Goal: Task Accomplishment & Management: Manage account settings

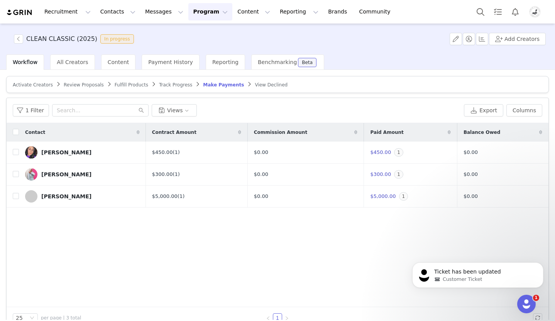
click at [172, 87] on span "Track Progress" at bounding box center [175, 84] width 33 height 5
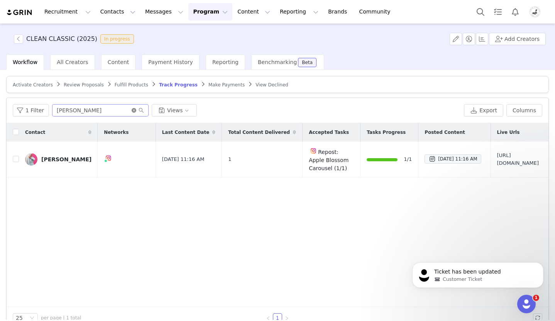
click at [133, 111] on icon "icon: close-circle" at bounding box center [134, 110] width 5 height 5
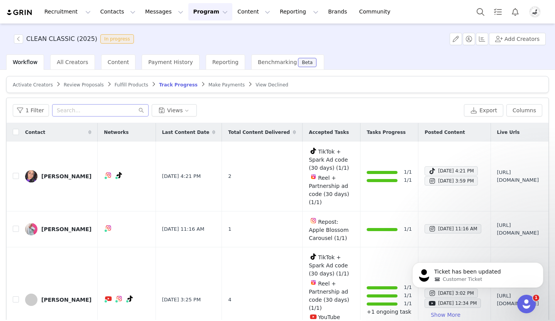
scroll to position [23, 0]
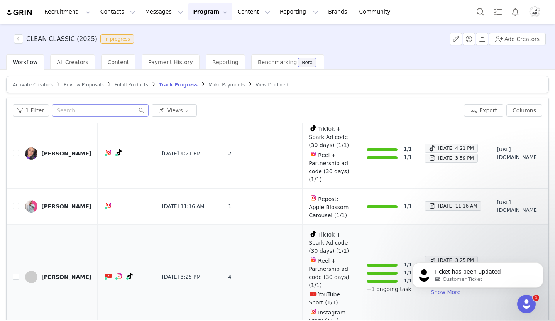
click at [366, 288] on p "+1 ongoing task" at bounding box center [388, 289] width 45 height 8
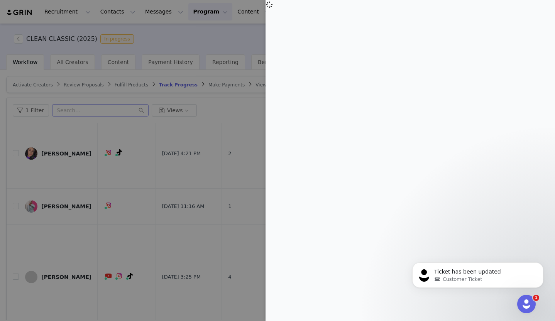
click at [254, 239] on div at bounding box center [277, 160] width 555 height 321
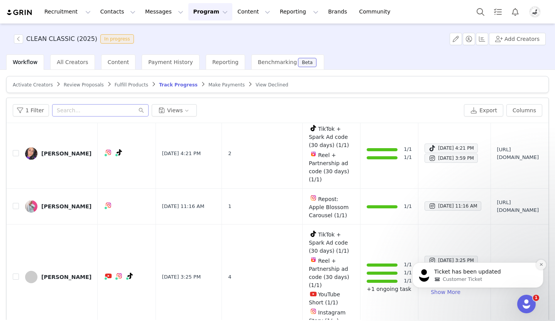
click at [540, 264] on icon "Dismiss notification" at bounding box center [540, 264] width 3 height 3
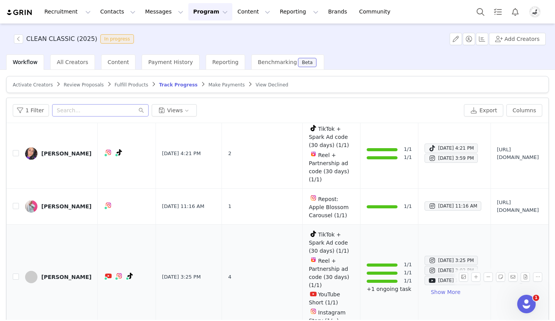
click at [506, 256] on td "[URL][DOMAIN_NAME]" at bounding box center [517, 276] width 55 height 105
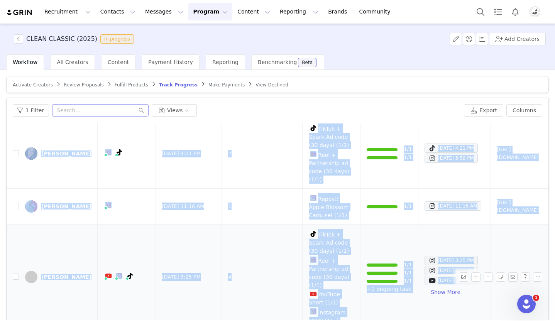
click at [506, 256] on td "[URL][DOMAIN_NAME]" at bounding box center [517, 276] width 55 height 105
copy table "Contact Networks Last Content Date Total Content Delivered Accepted Tasks Tasks…"
click at [198, 12] on button "Program Program" at bounding box center [210, 11] width 44 height 17
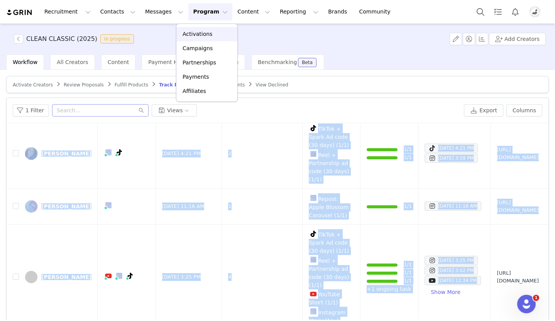
click at [197, 32] on p "Activations" at bounding box center [197, 34] width 30 height 8
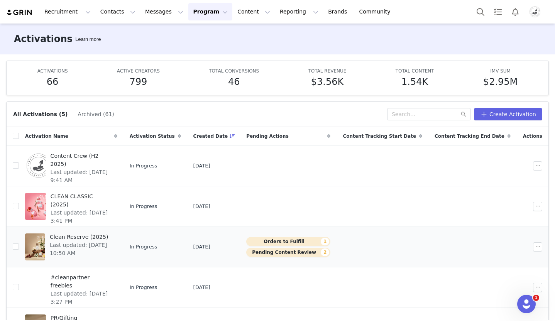
click at [98, 239] on span "Clean Reserve (2025)" at bounding box center [81, 237] width 63 height 8
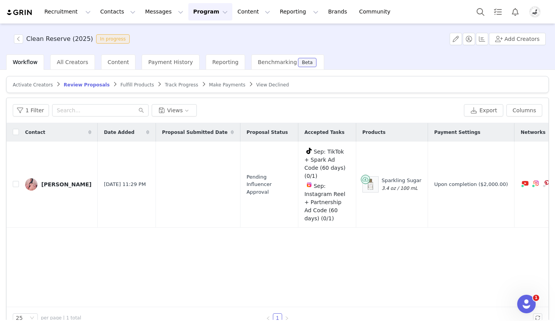
click at [204, 13] on button "Program Program" at bounding box center [210, 11] width 44 height 17
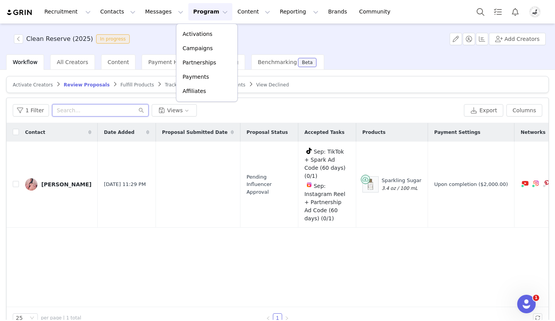
click at [114, 107] on input "text" at bounding box center [100, 110] width 96 height 12
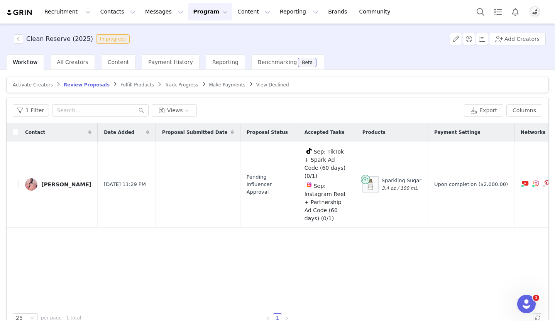
click at [169, 91] on article "Activate Creators Review Proposals Fulfill Products Track Progress Make Payment…" at bounding box center [277, 84] width 542 height 17
click at [167, 86] on span "Track Progress" at bounding box center [181, 84] width 33 height 5
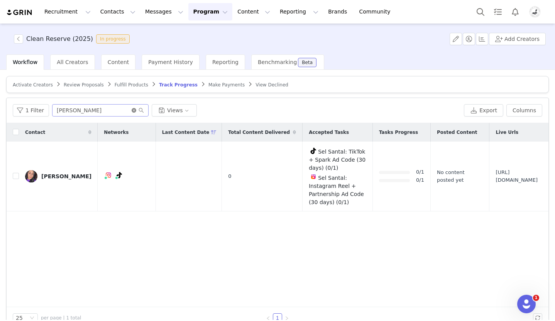
click at [133, 110] on icon "icon: close-circle" at bounding box center [134, 110] width 5 height 5
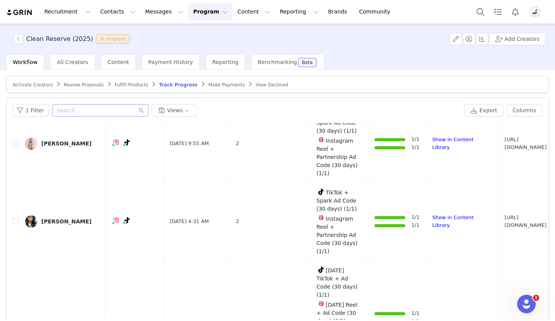
scroll to position [678, 0]
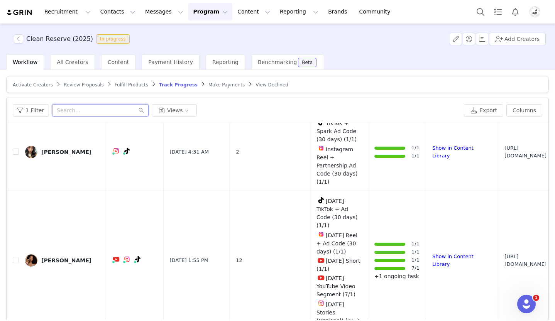
click at [105, 111] on input "text" at bounding box center [100, 110] width 96 height 12
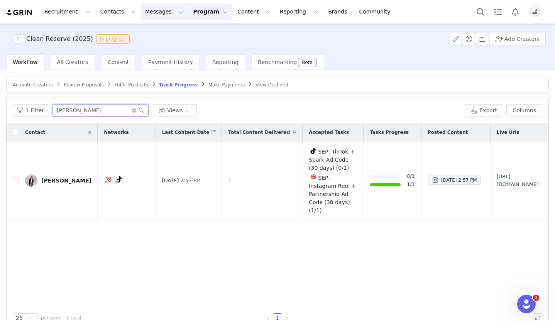
type input "[PERSON_NAME]"
click at [499, 165] on td "[URL][DOMAIN_NAME]" at bounding box center [517, 181] width 55 height 78
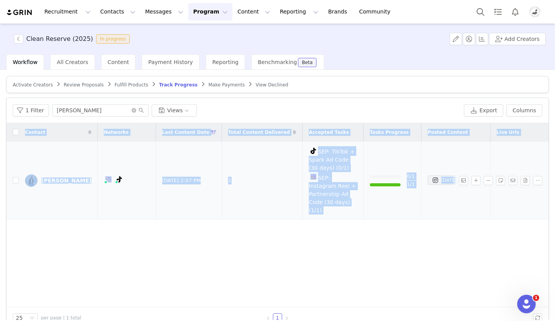
click at [499, 165] on td "[URL][DOMAIN_NAME]" at bounding box center [517, 181] width 55 height 78
copy table "Contact Networks Last Content Date Total Content Delivered Accepted Tasks Tasks…"
click at [536, 13] on img "Profile" at bounding box center [534, 12] width 12 height 12
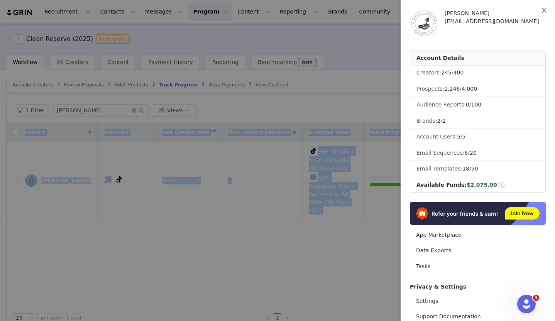
click at [536, 13] on button "Close" at bounding box center [544, 11] width 22 height 22
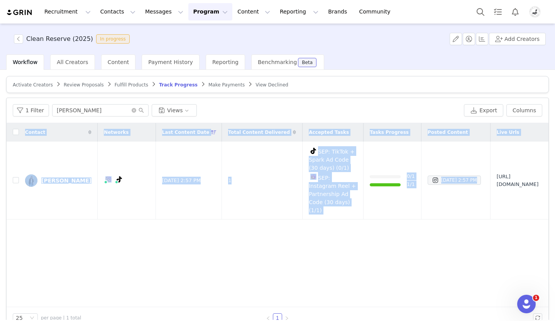
click at [203, 13] on button "Program Program" at bounding box center [210, 11] width 44 height 17
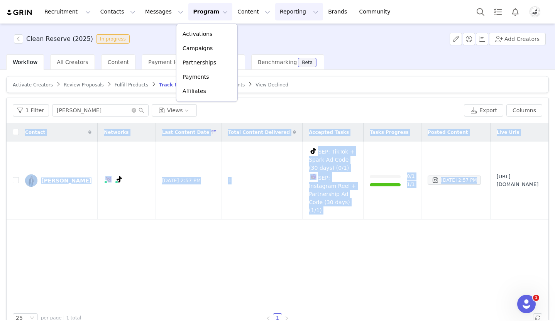
click at [275, 12] on button "Reporting Reporting" at bounding box center [299, 11] width 48 height 17
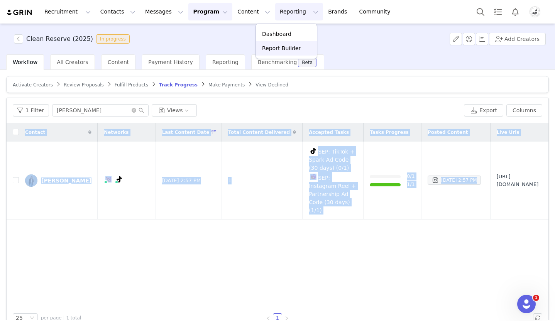
click at [274, 49] on p "Report Builder" at bounding box center [281, 48] width 39 height 8
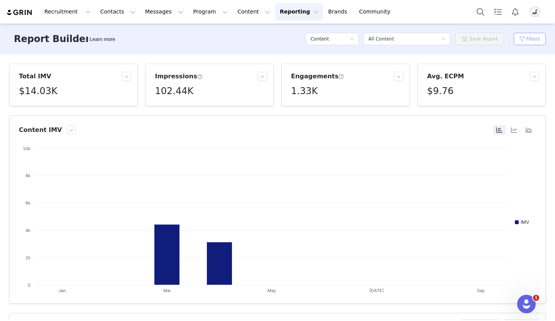
click at [531, 37] on button "Filters" at bounding box center [529, 39] width 32 height 12
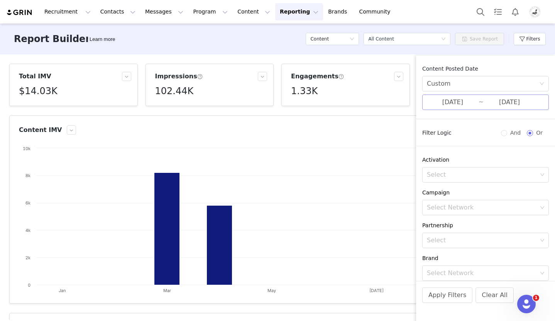
click at [460, 105] on input "01/01/2025" at bounding box center [453, 102] width 52 height 10
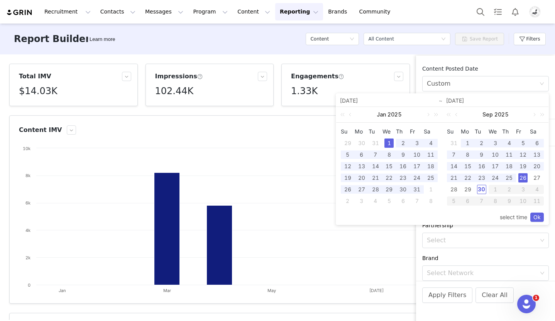
click at [464, 138] on td "1" at bounding box center [467, 143] width 14 height 12
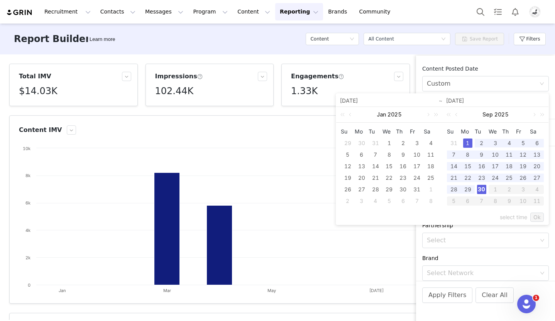
click at [483, 190] on div "30" at bounding box center [481, 189] width 9 height 9
type input "09/01/2025"
type input "09/30/2025"
type input "09/01/2025"
type input "09/30/2025"
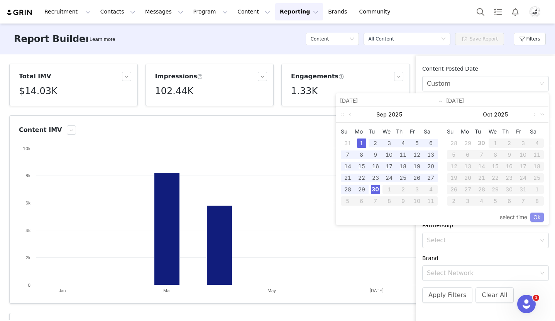
click at [536, 217] on link "Ok" at bounding box center [536, 216] width 13 height 9
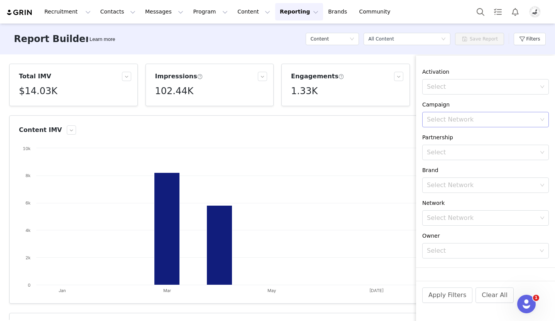
scroll to position [168, 0]
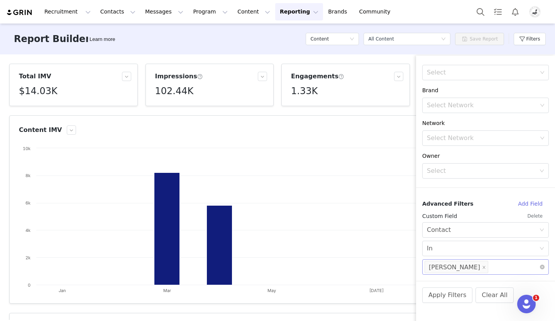
click at [480, 268] on li "Betty McGaughey" at bounding box center [456, 267] width 64 height 12
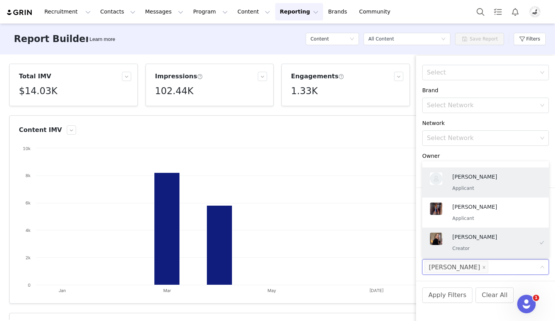
scroll to position [1415, 0]
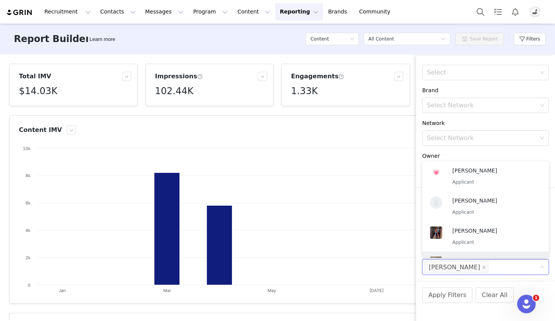
click at [520, 156] on div "Owner" at bounding box center [485, 156] width 126 height 8
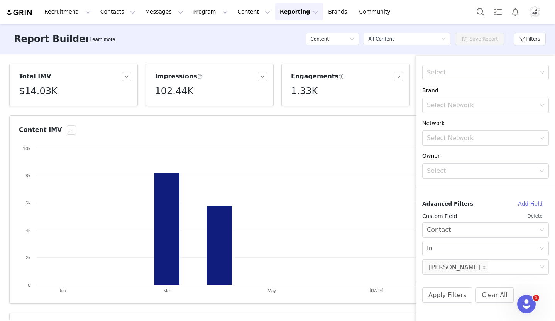
click at [537, 216] on button "Delete" at bounding box center [534, 216] width 27 height 12
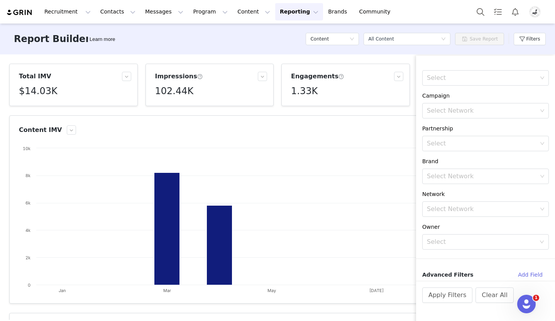
scroll to position [97, 0]
click at [450, 291] on button "Apply Filters" at bounding box center [447, 294] width 50 height 15
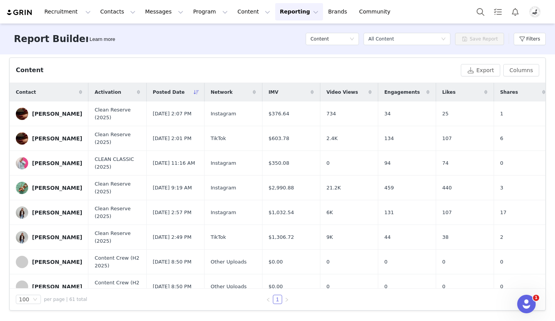
scroll to position [0, 0]
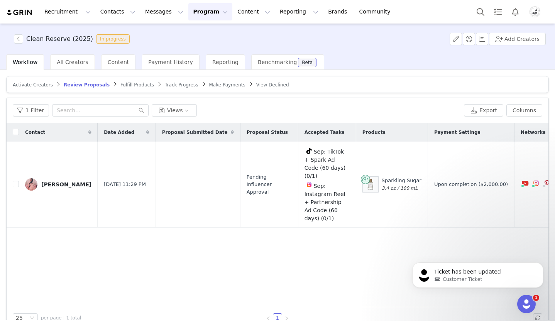
click at [165, 86] on span "Track Progress" at bounding box center [181, 84] width 33 height 5
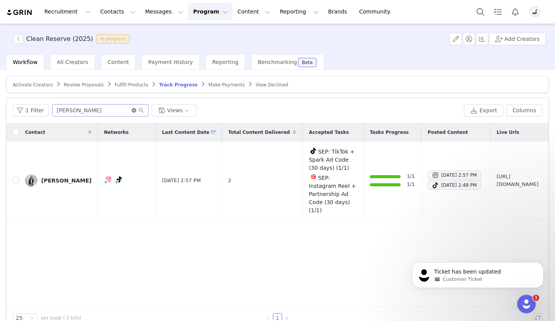
click at [134, 111] on icon "icon: close-circle" at bounding box center [134, 110] width 5 height 5
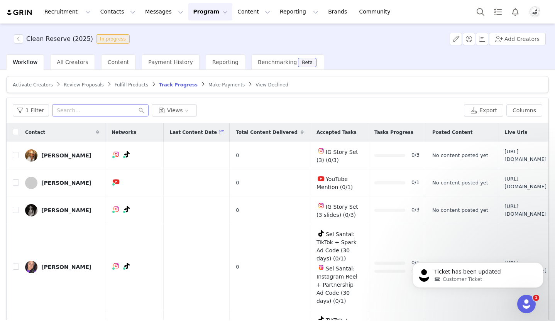
click at [535, 12] on img "Profile" at bounding box center [534, 12] width 12 height 12
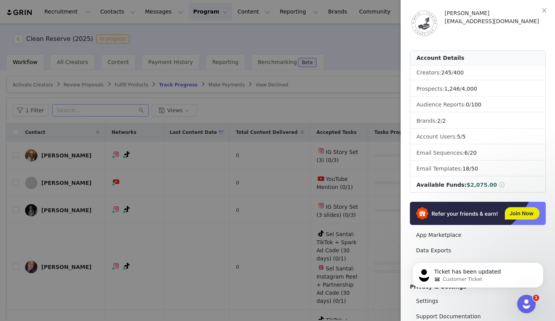
click at [175, 186] on div at bounding box center [277, 160] width 555 height 321
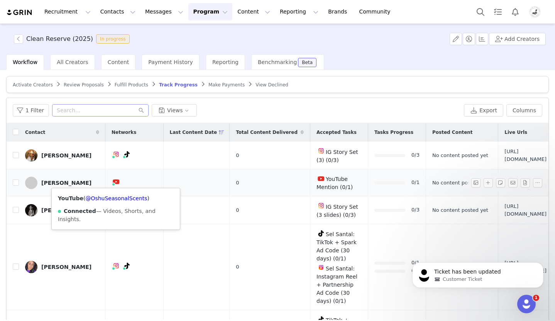
click at [116, 179] on icon at bounding box center [116, 182] width 7 height 6
click at [124, 197] on link "@OshuSeasonalScents" at bounding box center [116, 198] width 62 height 6
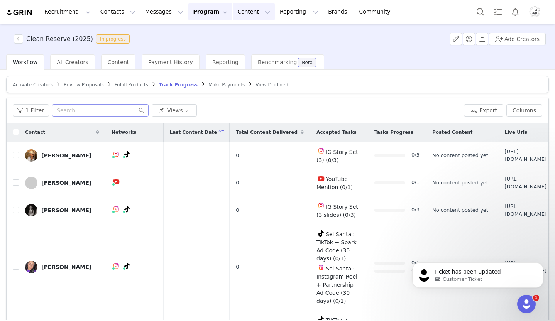
click at [233, 15] on button "Content Content" at bounding box center [254, 11] width 42 height 17
click at [229, 29] on link "Creator Content" at bounding box center [247, 34] width 61 height 14
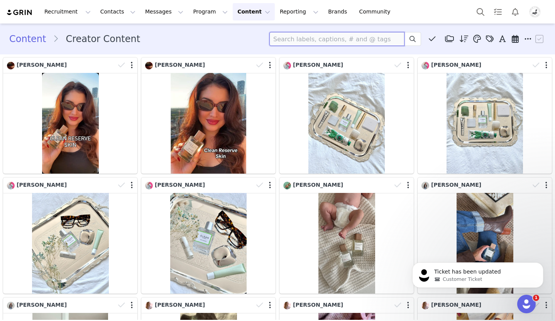
click at [320, 33] on input at bounding box center [336, 39] width 135 height 14
click at [311, 38] on input at bounding box center [336, 39] width 135 height 14
type input "oshu"
